Goal: Find specific page/section: Find specific page/section

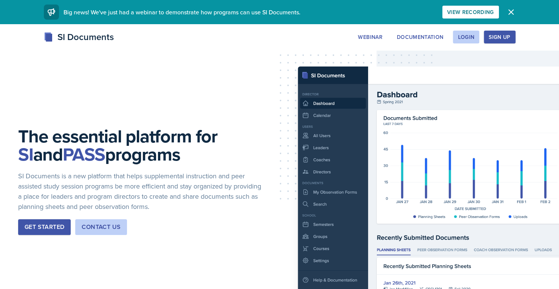
click at [503, 37] on div "Sign Up" at bounding box center [500, 37] width 22 height 6
click at [471, 42] on button "Login" at bounding box center [466, 37] width 26 height 13
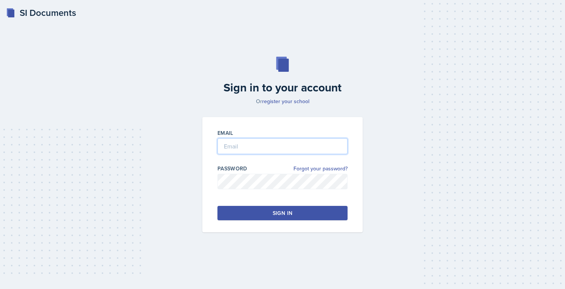
type input "[EMAIL_ADDRESS][DOMAIN_NAME]"
click at [278, 214] on div "Sign in" at bounding box center [283, 213] width 20 height 8
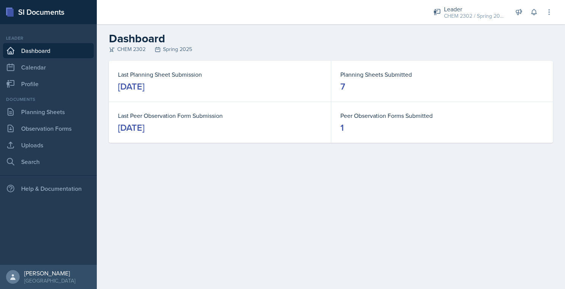
click at [472, 17] on div "CHEM 2302 / Spring 2025" at bounding box center [474, 16] width 60 height 8
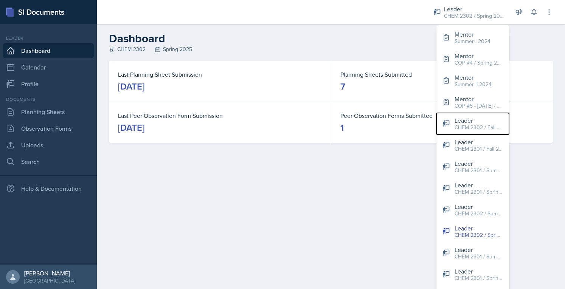
click at [483, 124] on div "CHEM 2302 / Fall 2024" at bounding box center [478, 128] width 48 height 8
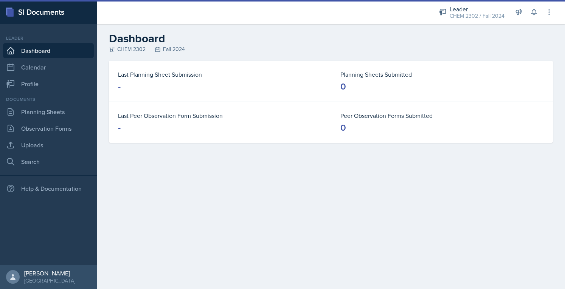
click at [479, 14] on div "CHEM 2302 / Fall 2024" at bounding box center [477, 16] width 55 height 8
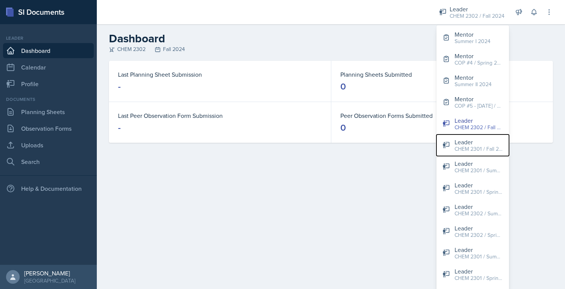
click at [481, 152] on div "CHEM 2301 / Fall 2024" at bounding box center [478, 149] width 48 height 8
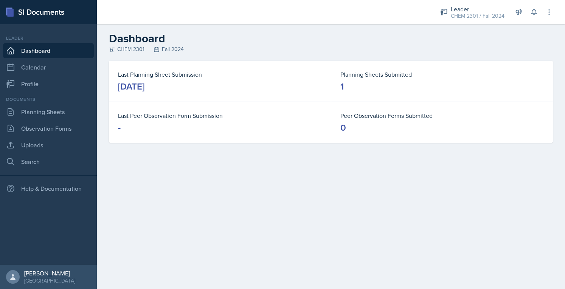
click at [474, 16] on div "CHEM 2301 / Fall 2024" at bounding box center [478, 16] width 54 height 8
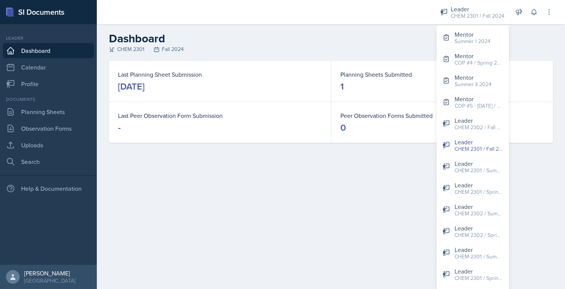
click at [281, 37] on h2 "Dashboard" at bounding box center [331, 39] width 444 height 14
